Goal: Ask a question

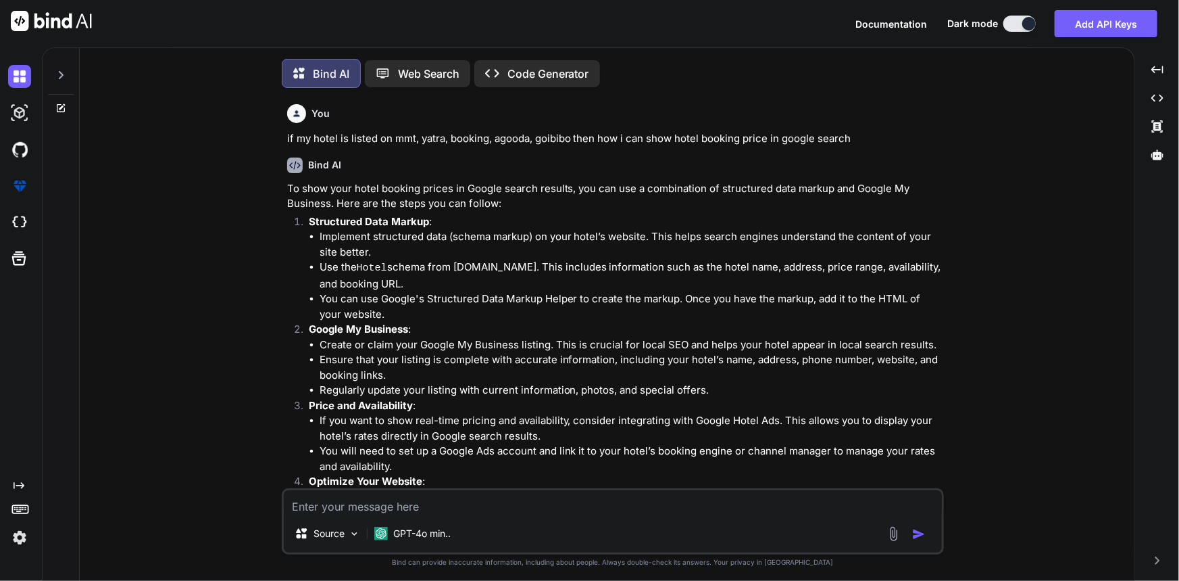
scroll to position [1691, 0]
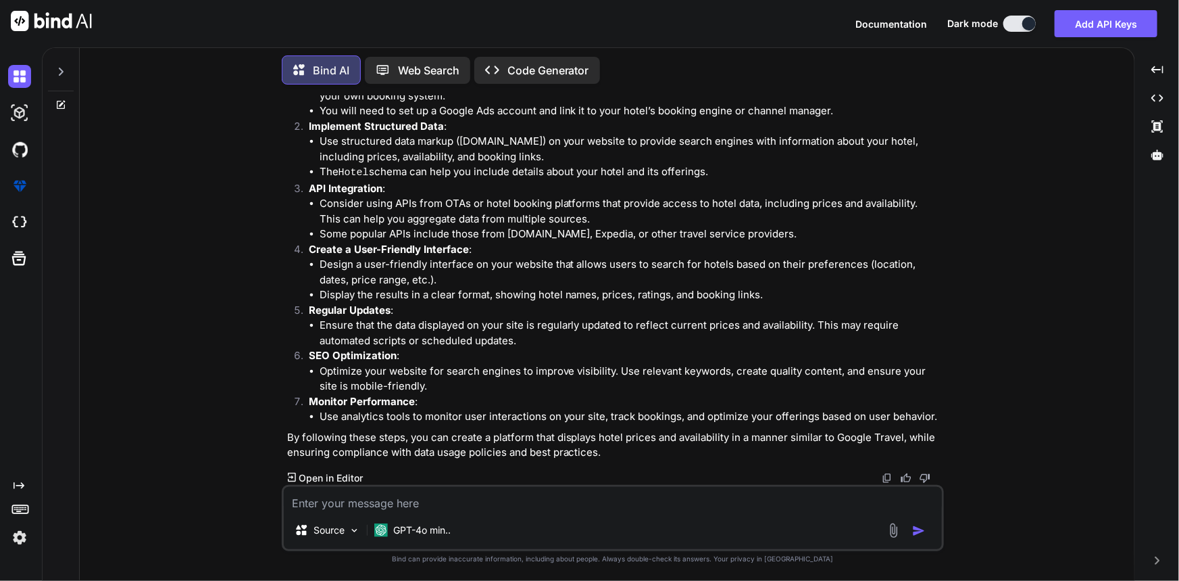
click at [429, 502] on textarea at bounding box center [613, 499] width 658 height 24
type textarea "set dAta in react class compoent"
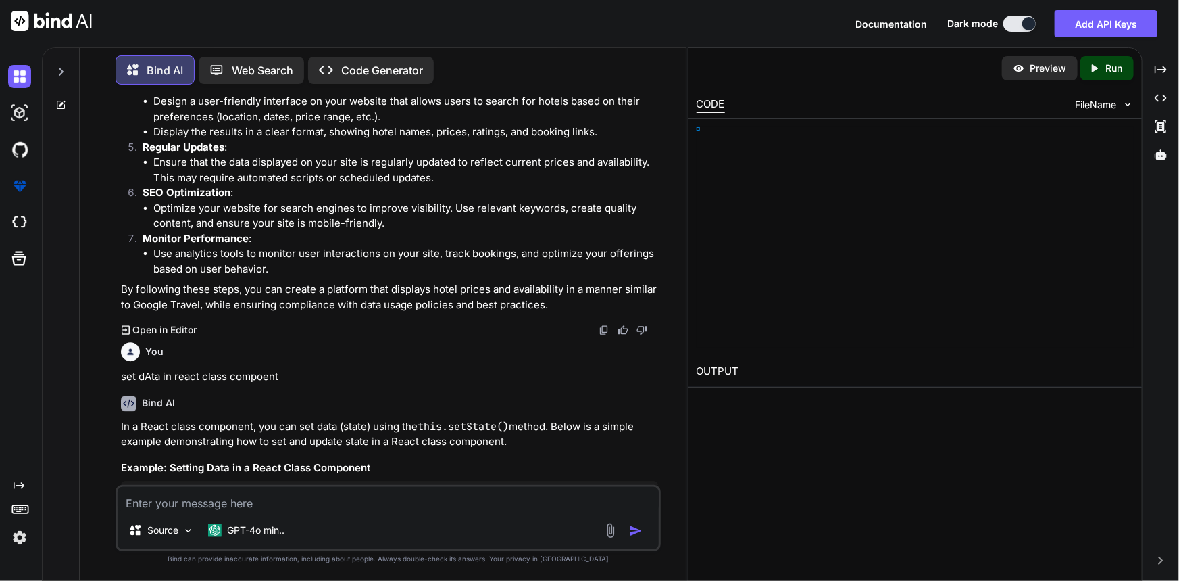
scroll to position [1965, 0]
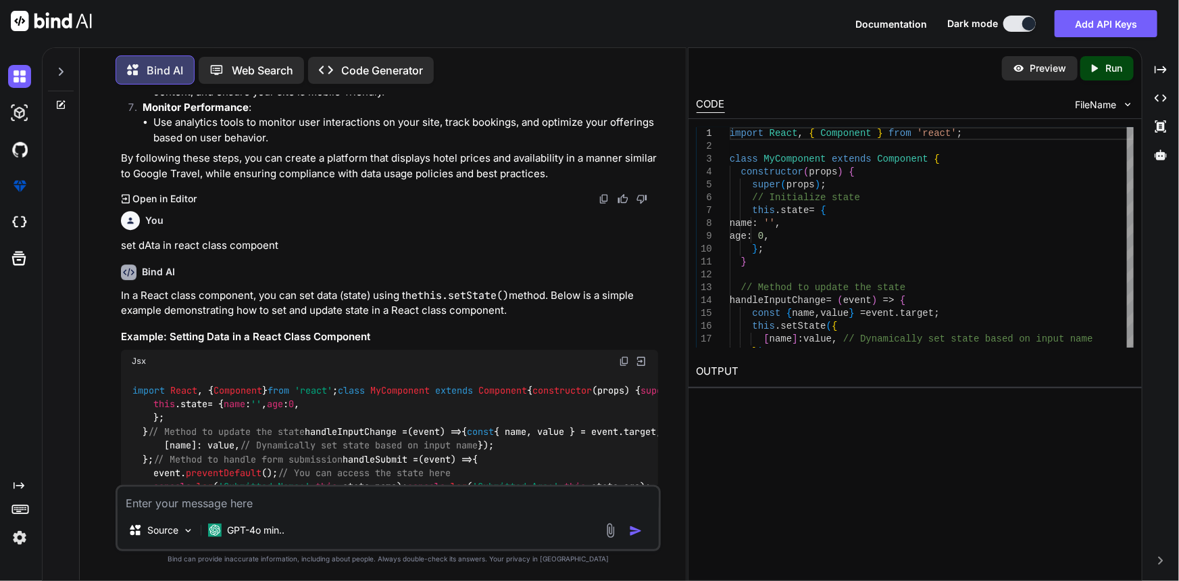
click at [338, 510] on textarea at bounding box center [389, 499] width 542 height 24
paste textarea "getProcessedByVolumeGraph = () => { let body_data = { UpdateFilter: "denial", W…"
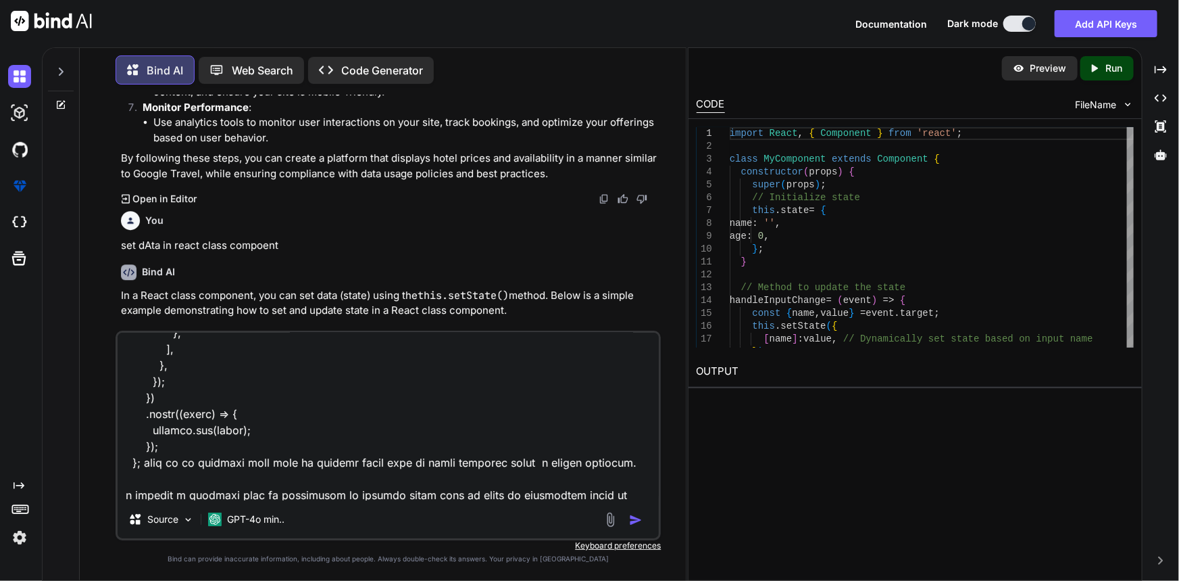
scroll to position [649, 0]
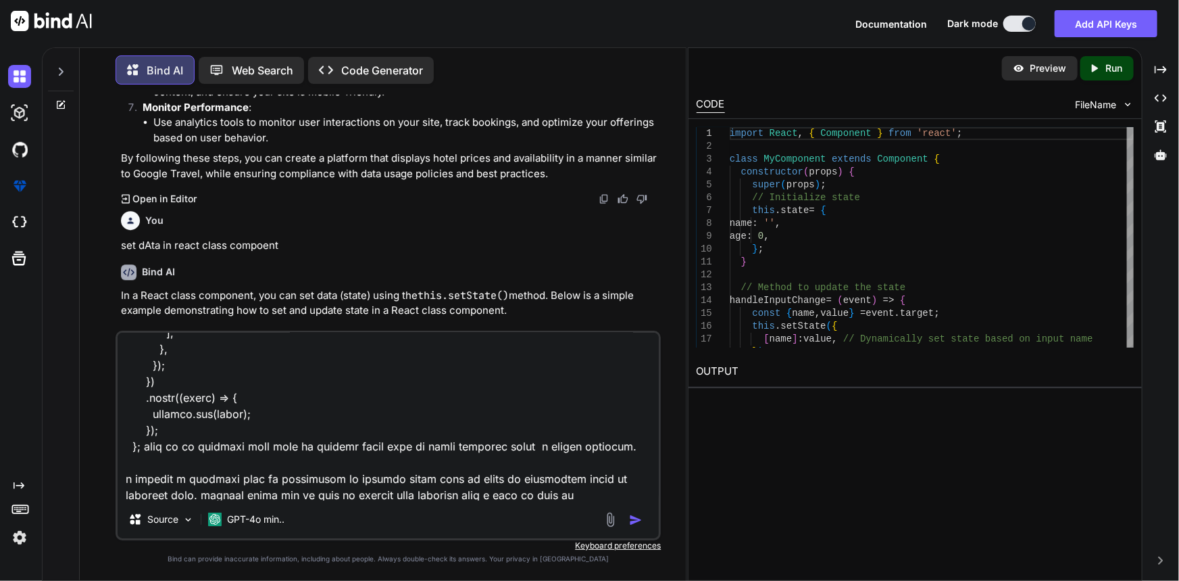
click at [579, 494] on textarea at bounding box center [389, 417] width 542 height 168
paste textarea "<LineCharts data={processVolumeData} />"
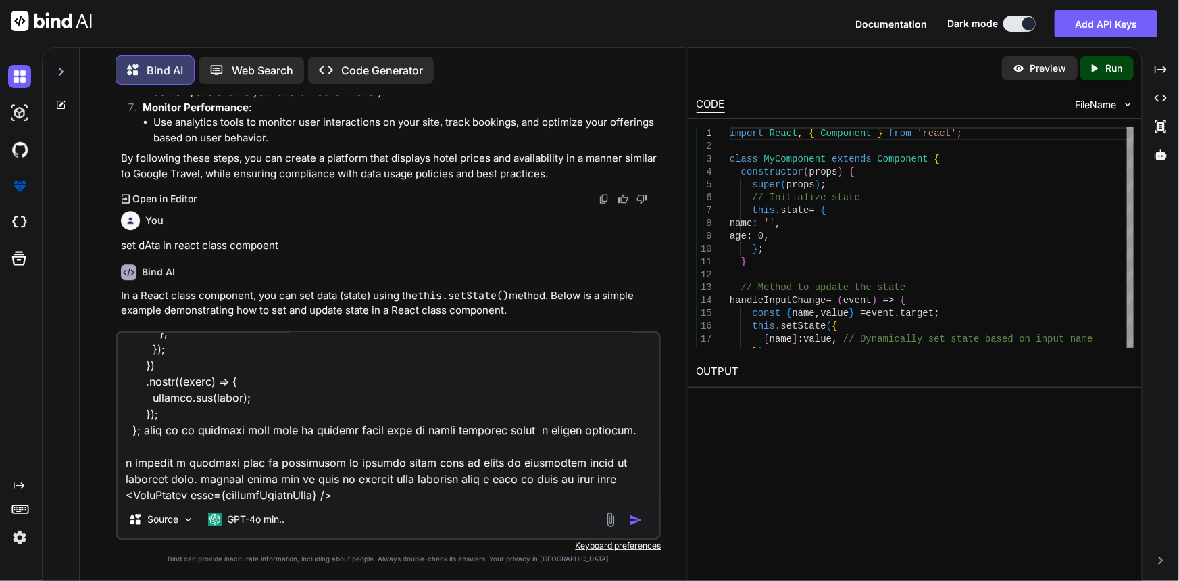
click at [378, 493] on textarea at bounding box center [389, 417] width 542 height 168
paste textarea "const LineCharts = (data) => { console.log("volumeData",[DOMAIN_NAME]);"
type textarea "getProcessedByVolumeGraph = () => { let body_data = { UpdateFilter: "denial", W…"
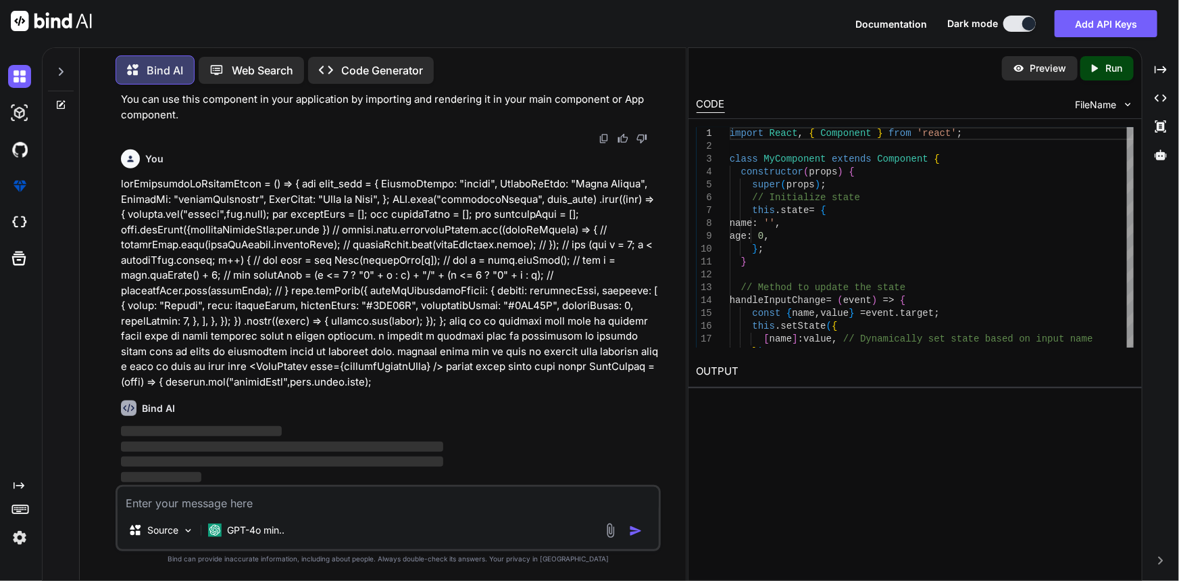
scroll to position [3486, 0]
